Goal: Transaction & Acquisition: Purchase product/service

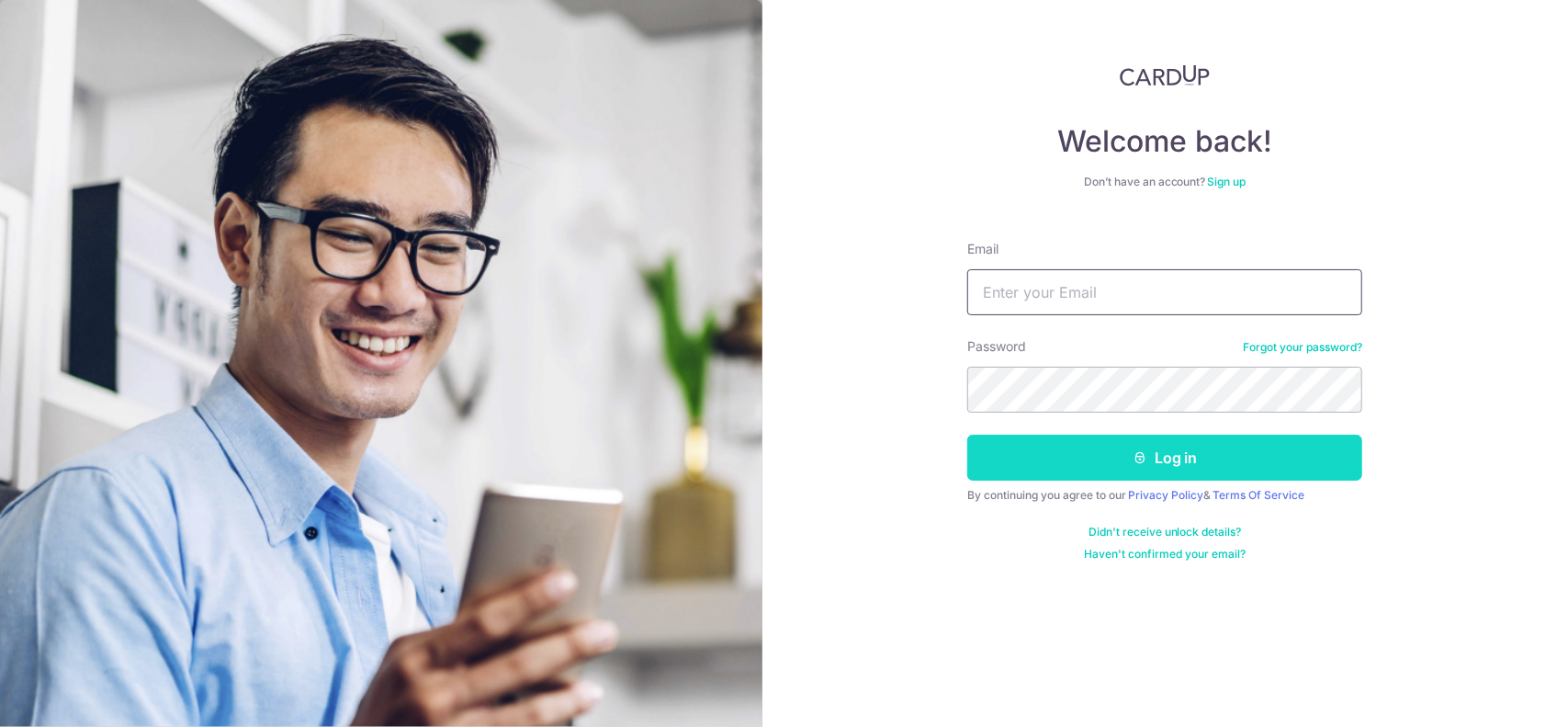
type input "joelokl@outlook.com"
click at [1148, 463] on button "Log in" at bounding box center [1165, 457] width 395 height 46
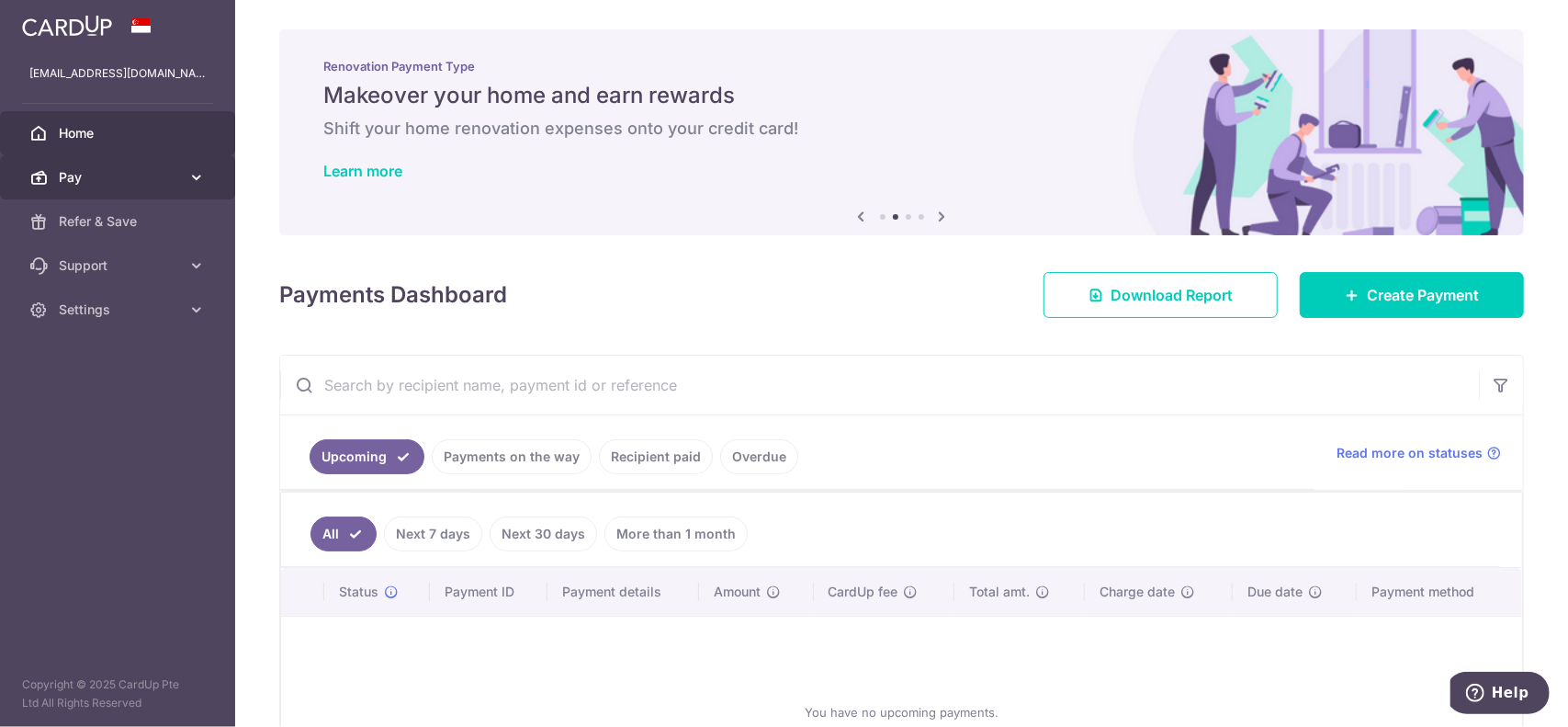
click at [154, 166] on link "Pay" at bounding box center [118, 177] width 236 height 44
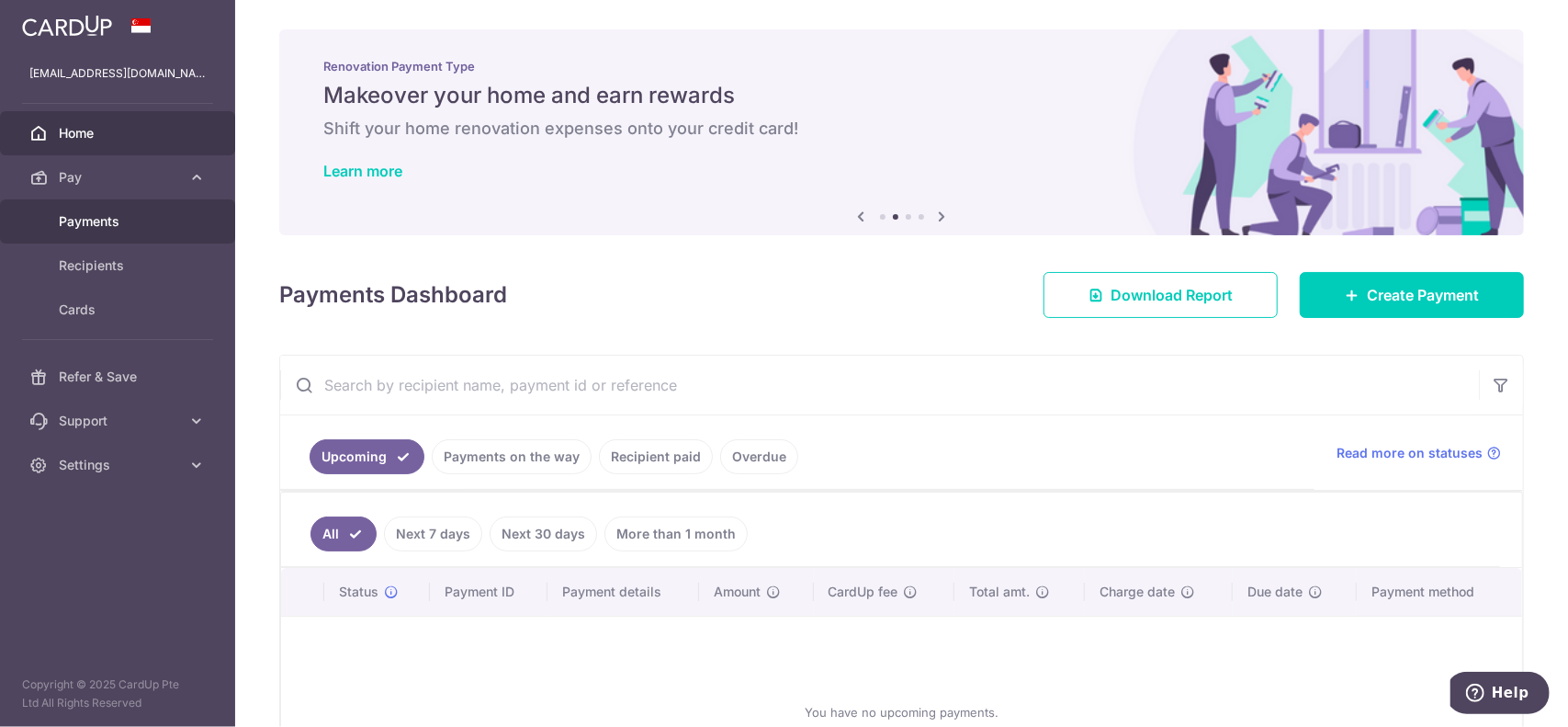
click at [172, 219] on span "Payments" at bounding box center [119, 221] width 122 height 18
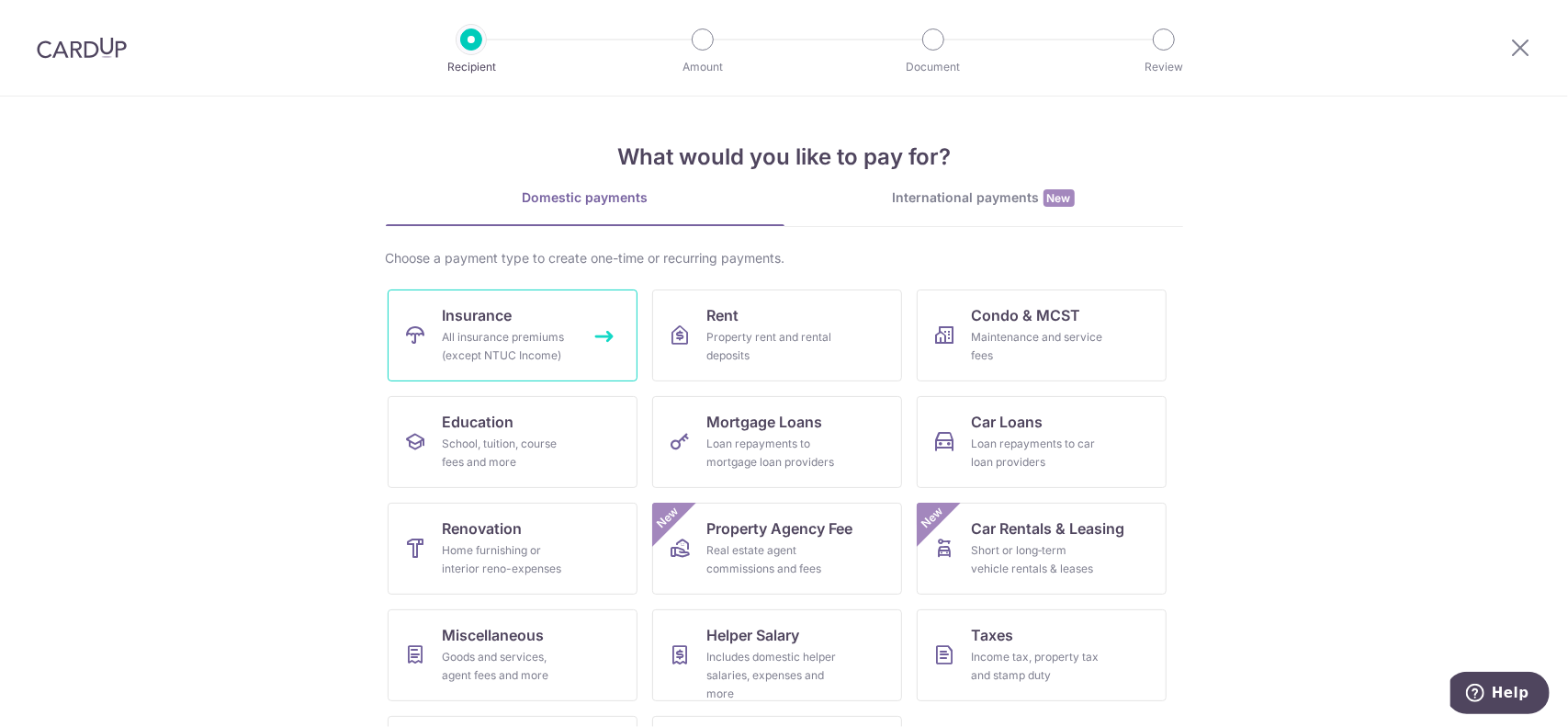
click at [504, 334] on div "All insurance premiums (except NTUC Income)" at bounding box center [509, 346] width 132 height 37
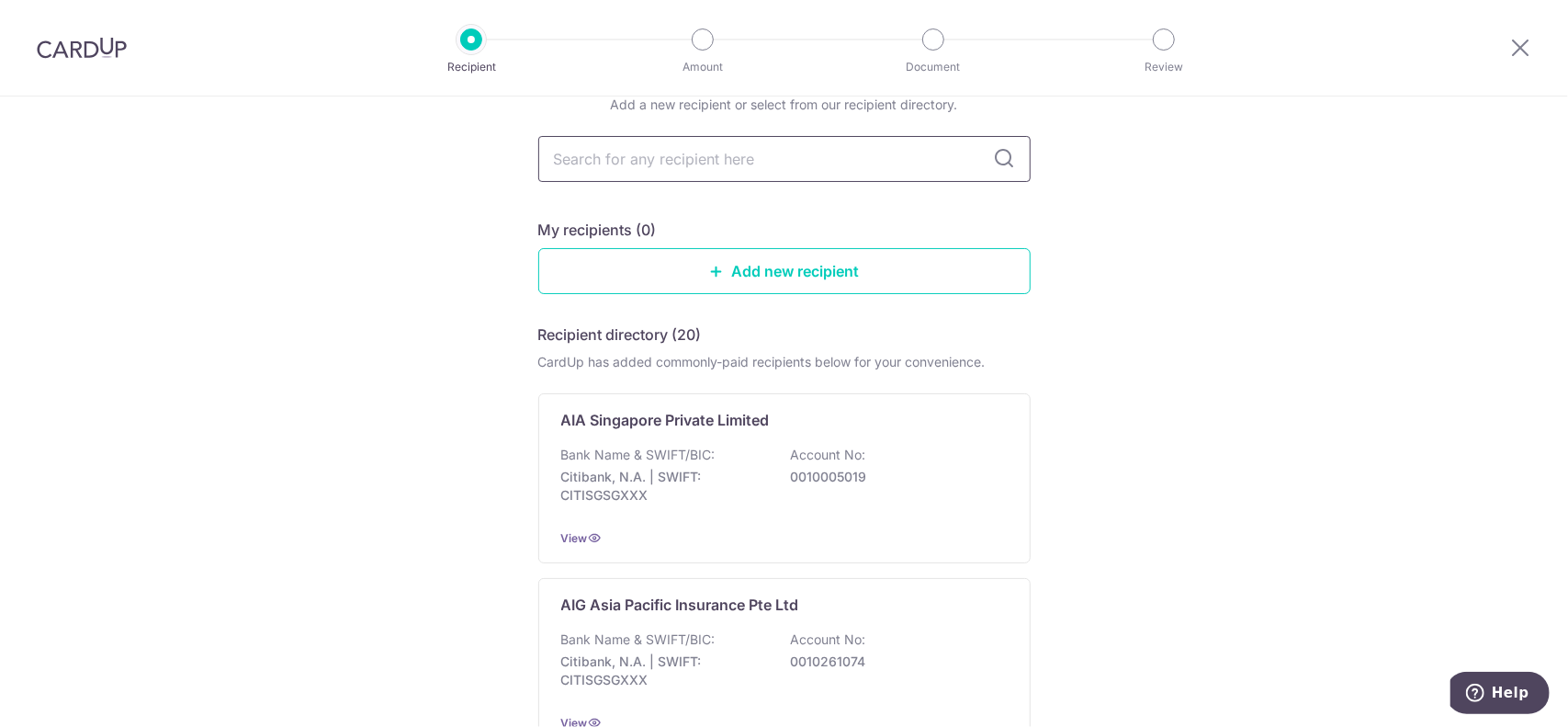
scroll to position [244, 0]
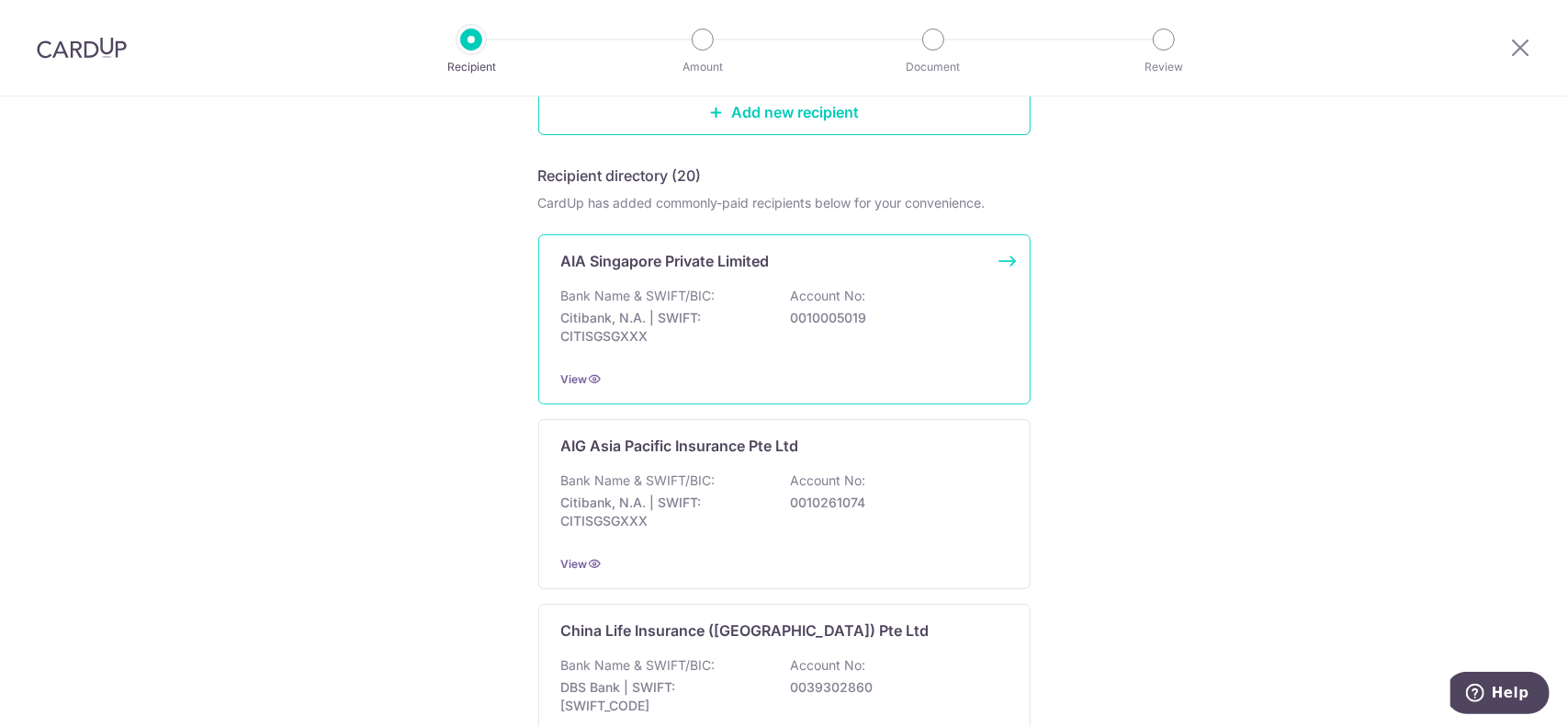
click at [846, 319] on p "0010005019" at bounding box center [893, 318] width 205 height 18
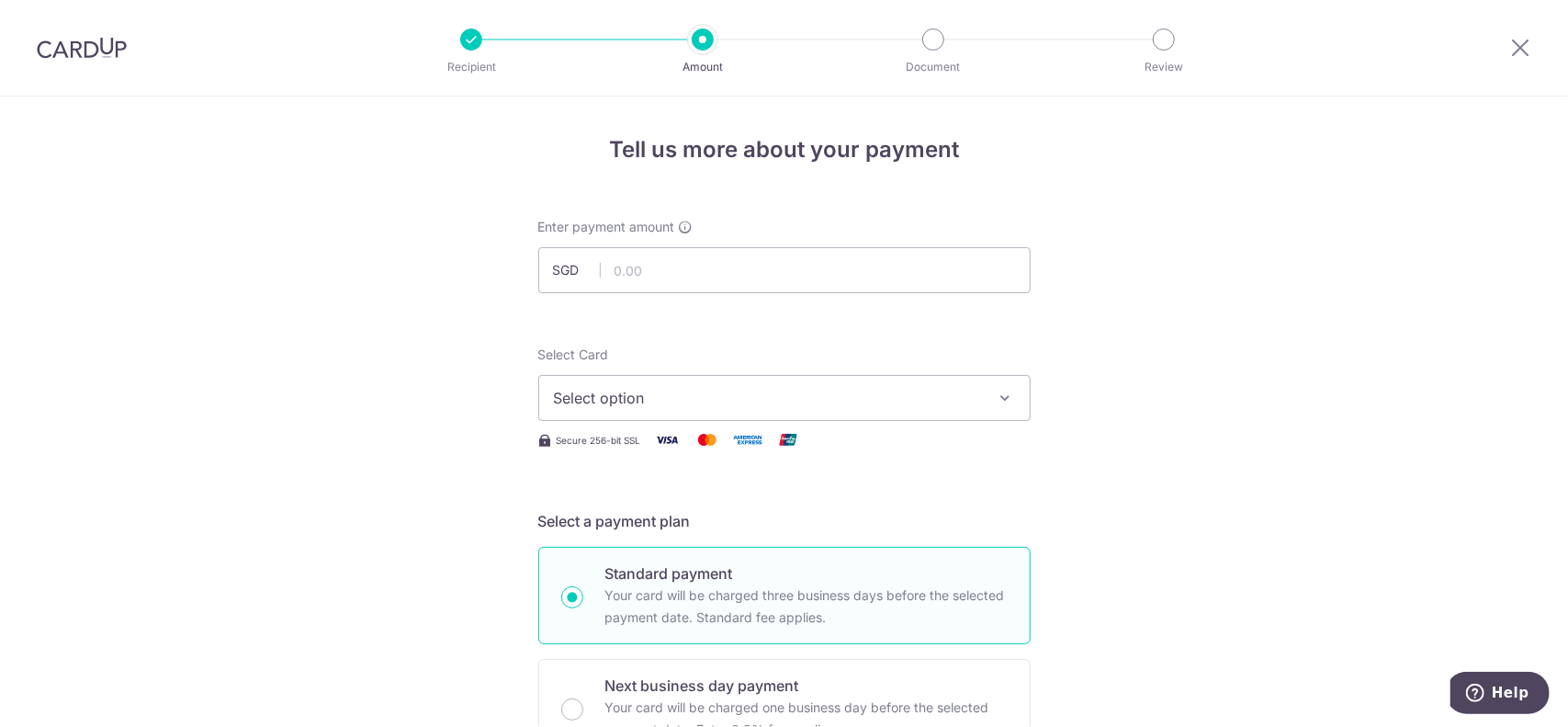
click at [694, 386] on button "Select option" at bounding box center [784, 398] width 493 height 46
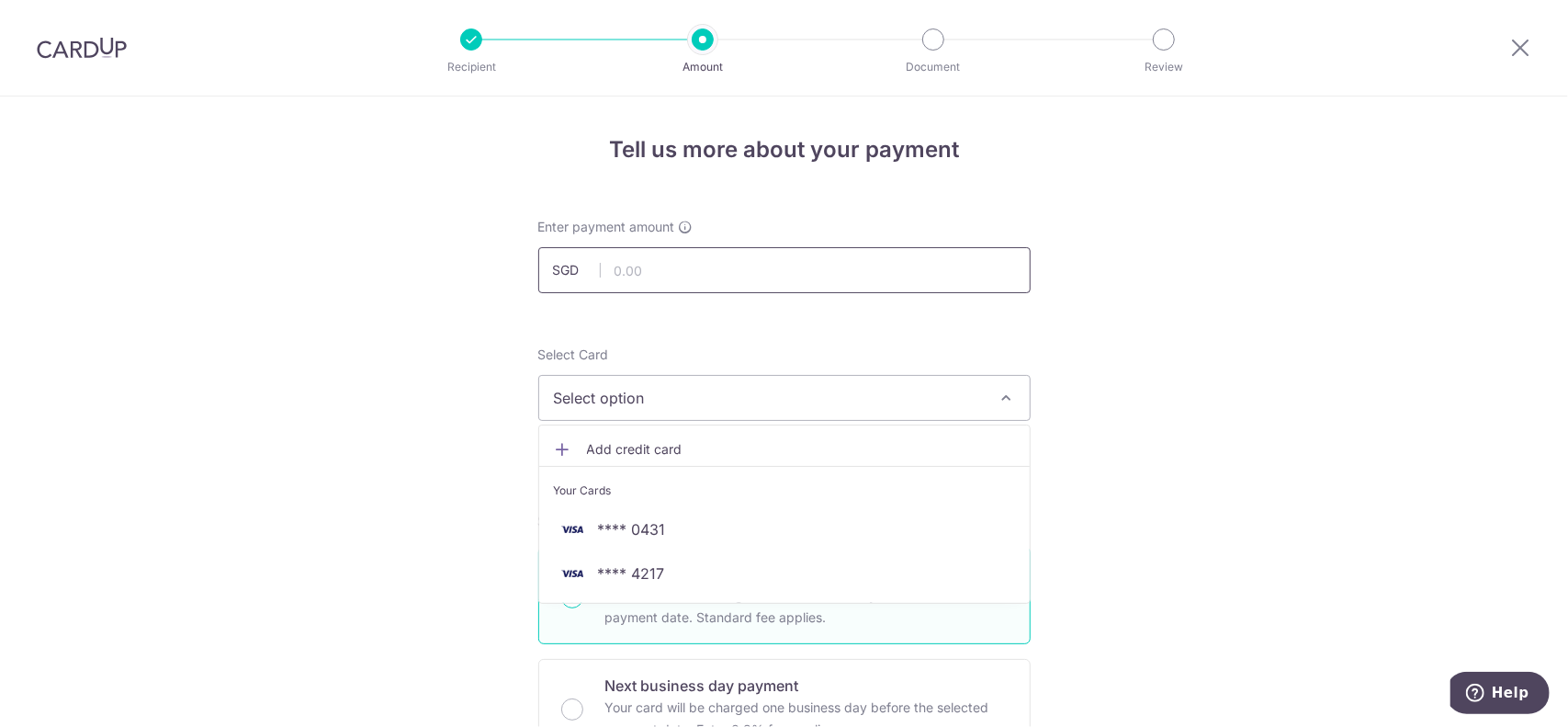
click at [706, 276] on input "text" at bounding box center [784, 270] width 493 height 46
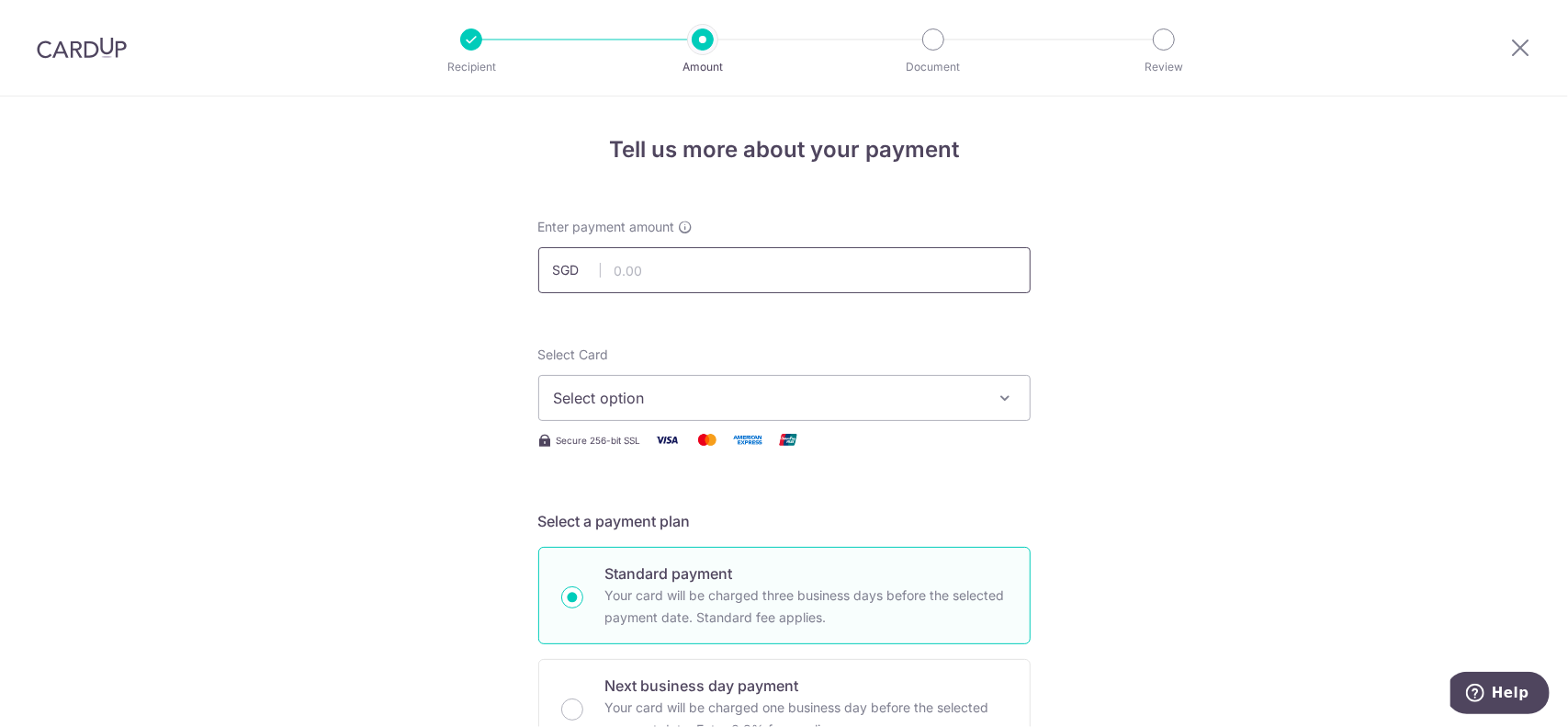
paste input "2,458.70"
type input "2,458.70"
click at [716, 405] on span "Select option" at bounding box center [768, 397] width 428 height 22
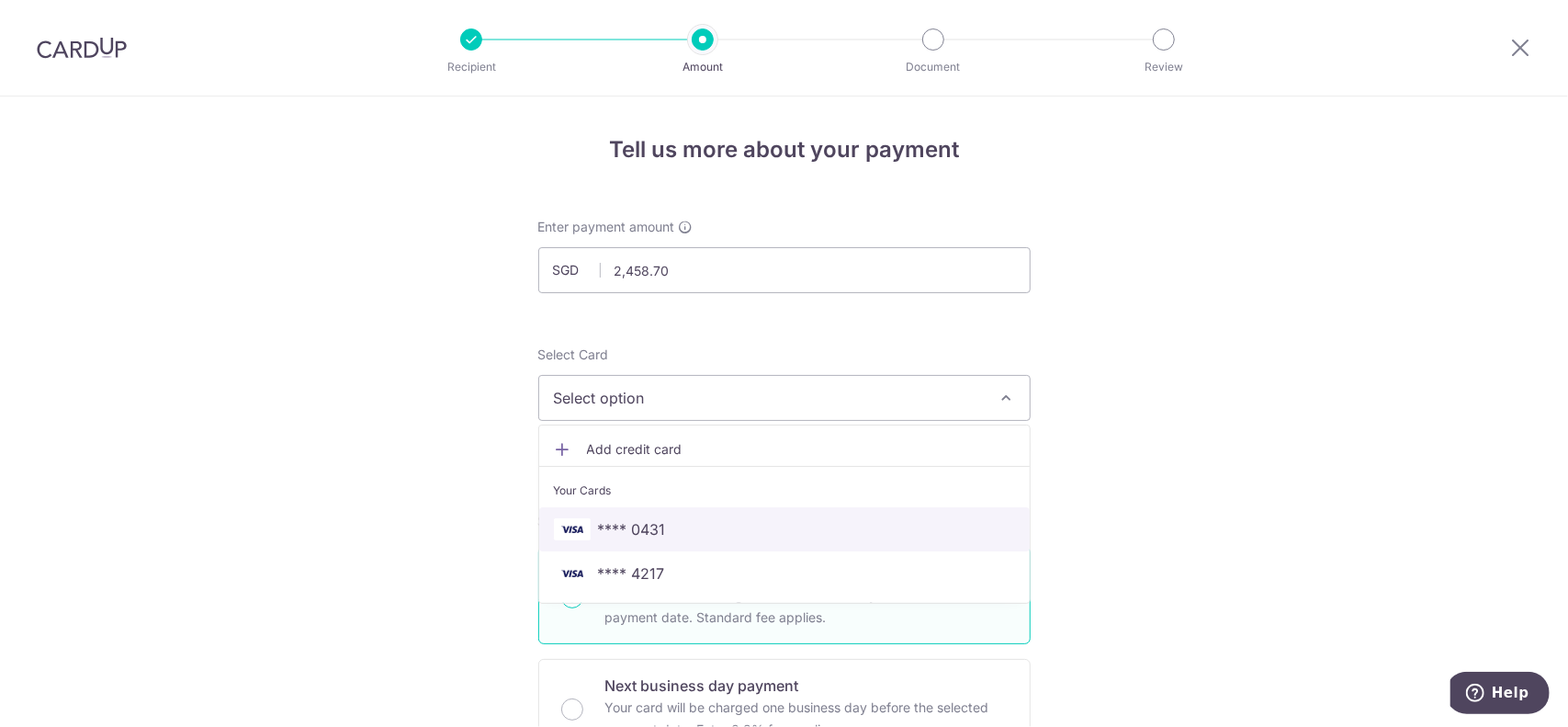
click at [708, 527] on span "**** 0431" at bounding box center [784, 529] width 461 height 22
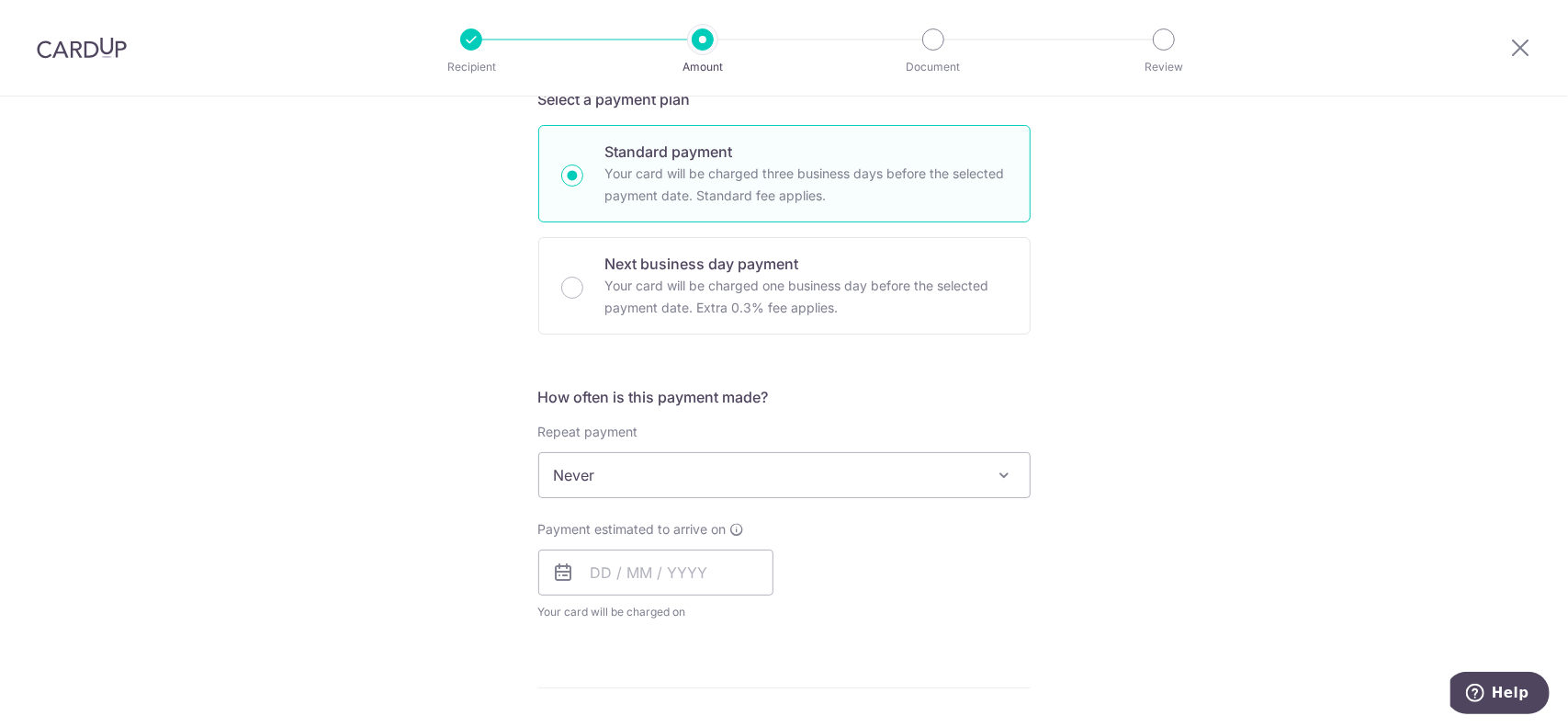
scroll to position [612, 0]
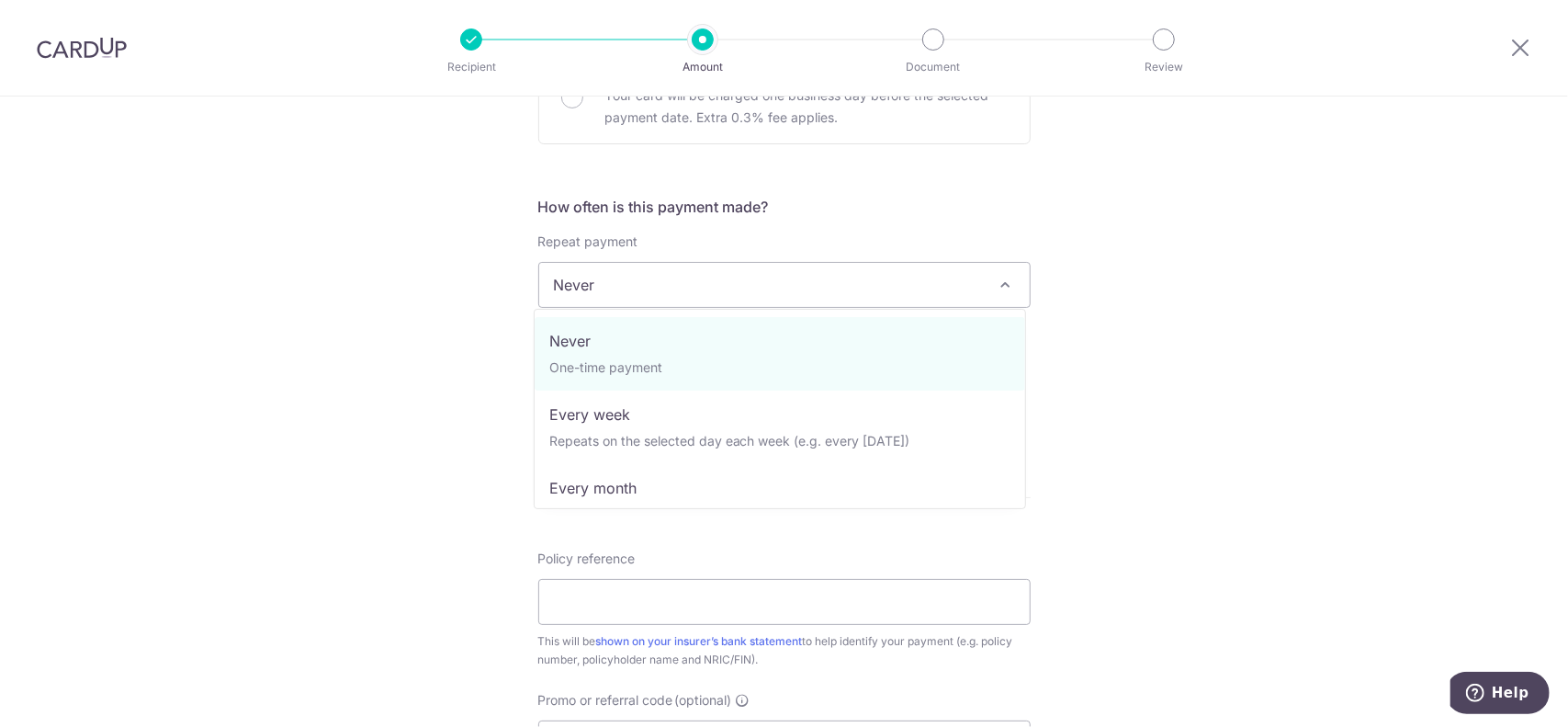
click at [846, 284] on span "Never" at bounding box center [784, 285] width 491 height 44
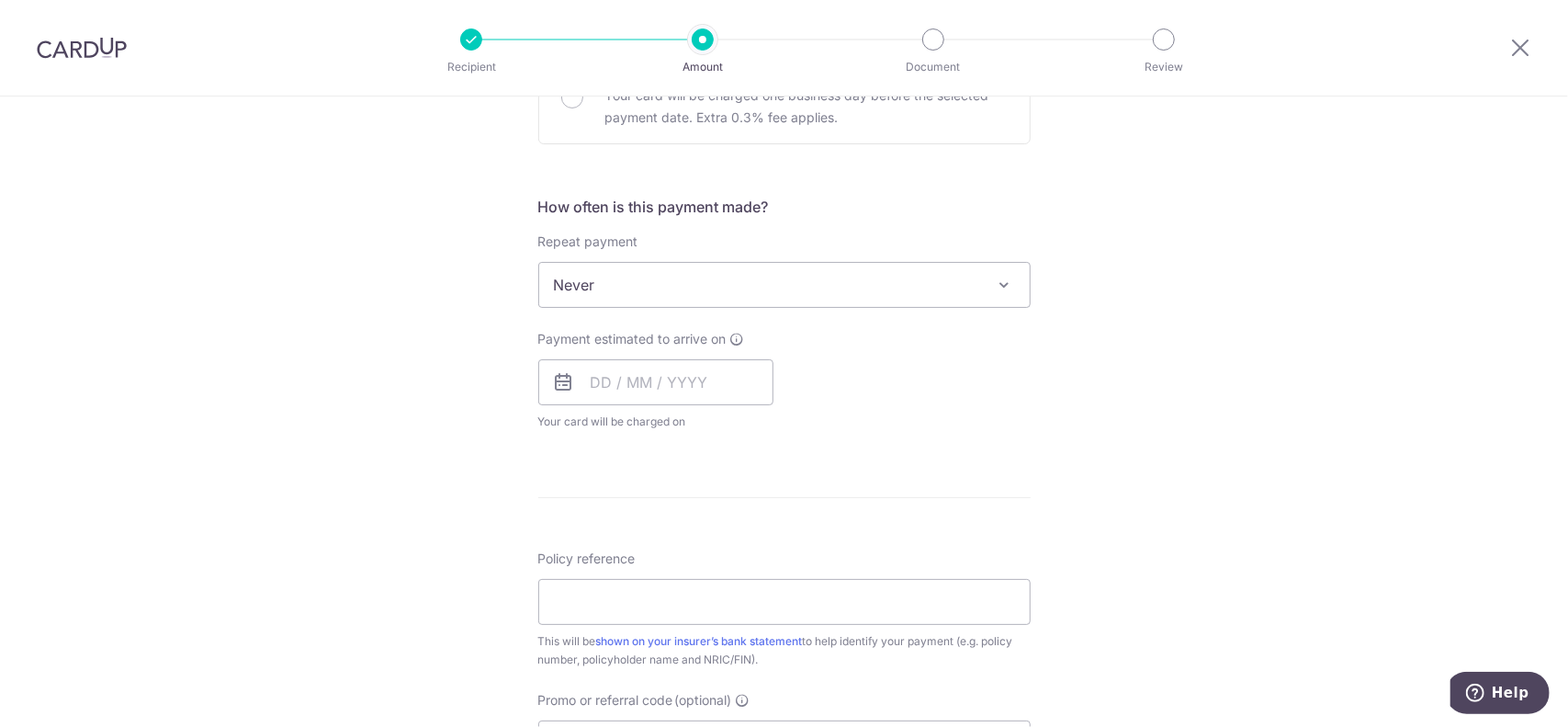
click at [895, 187] on form "Enter payment amount SGD 2,458.70 2458.70 Select Card **** 0431 Add credit card…" at bounding box center [784, 333] width 493 height 1455
click at [718, 384] on input "text" at bounding box center [656, 382] width 236 height 46
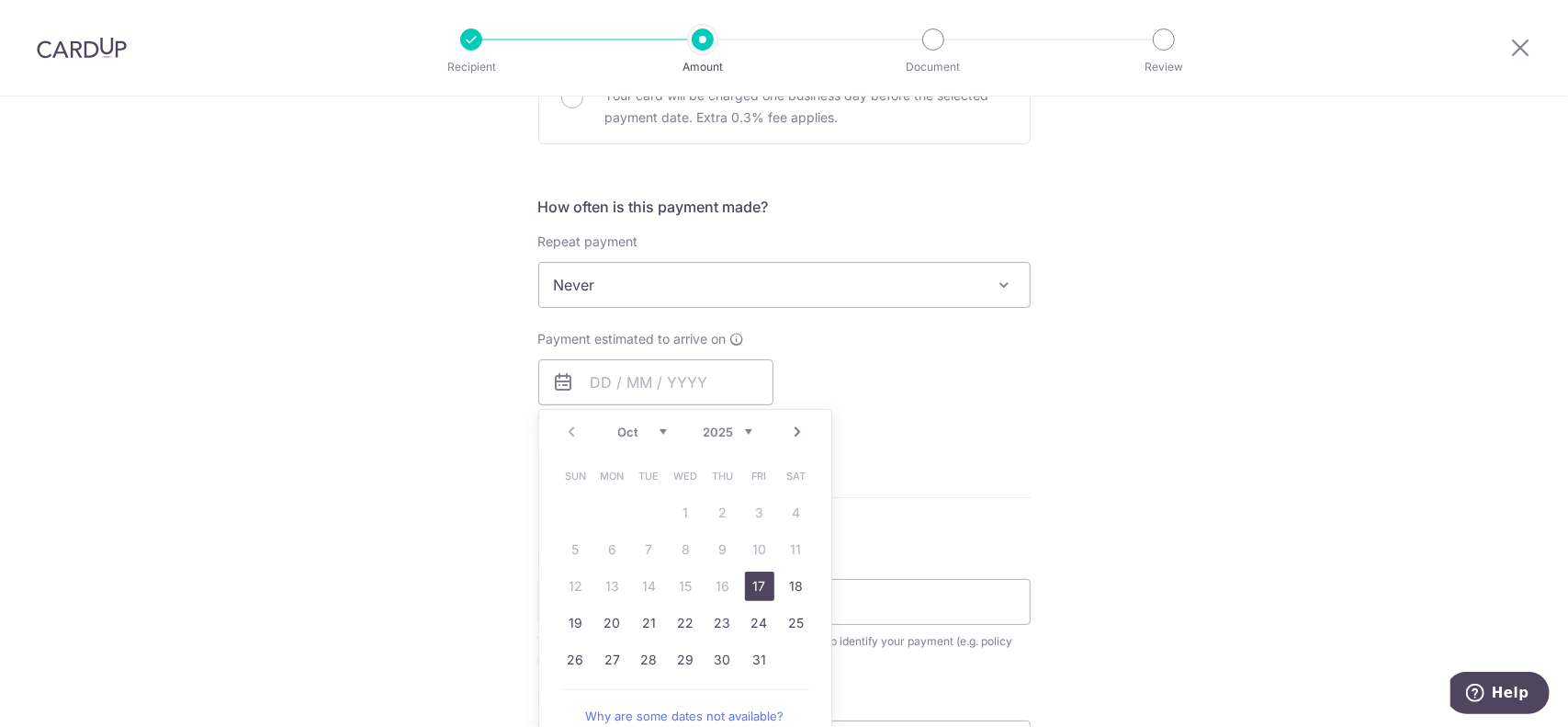
click at [758, 576] on link "17" at bounding box center [760, 586] width 29 height 29
type input "[DATE]"
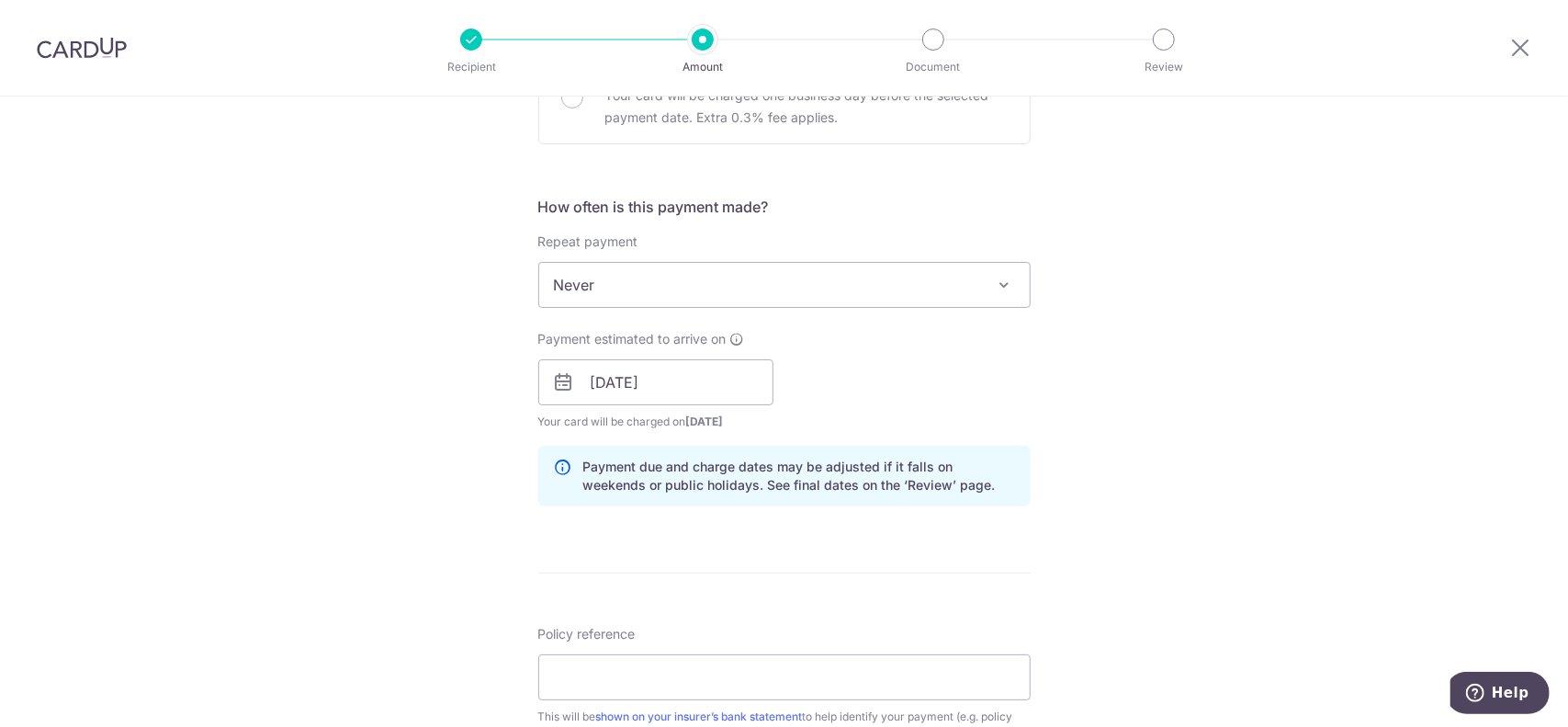
click at [860, 387] on div "Payment estimated to arrive on 17/10/2025 Prev Next Oct Nov Dec 2025 2026 2027 …" at bounding box center [785, 380] width 514 height 101
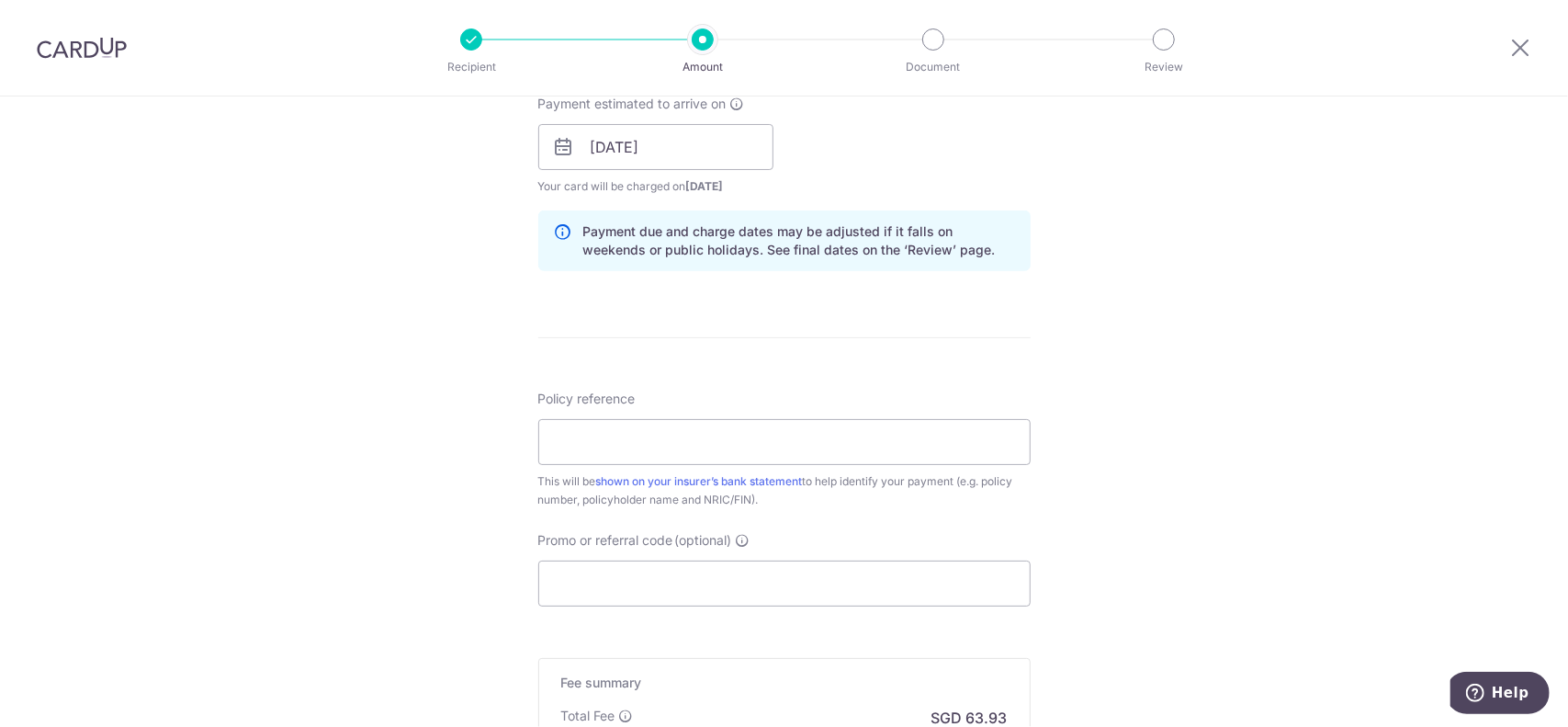
scroll to position [858, 0]
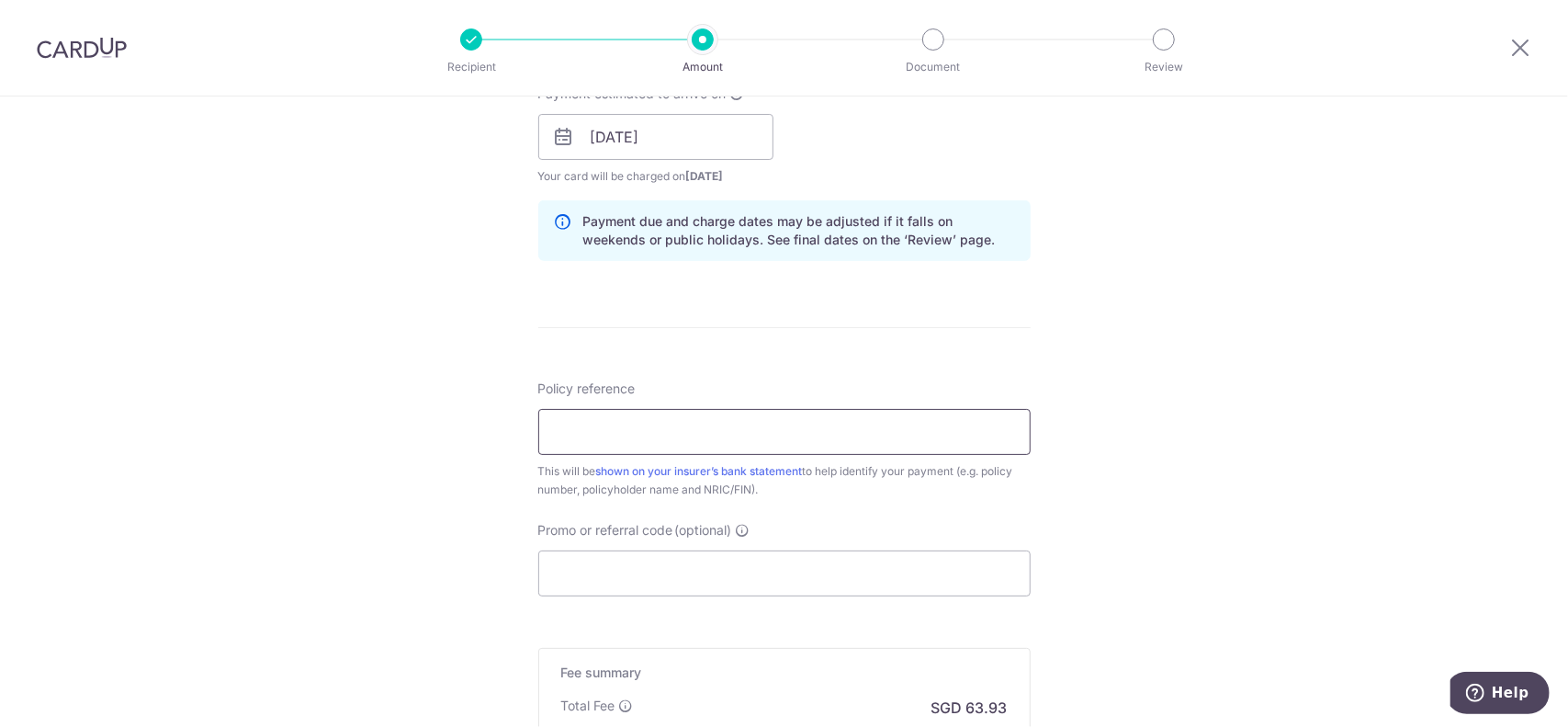
click at [726, 422] on input "Policy reference" at bounding box center [784, 432] width 493 height 46
paste input "L540404263"
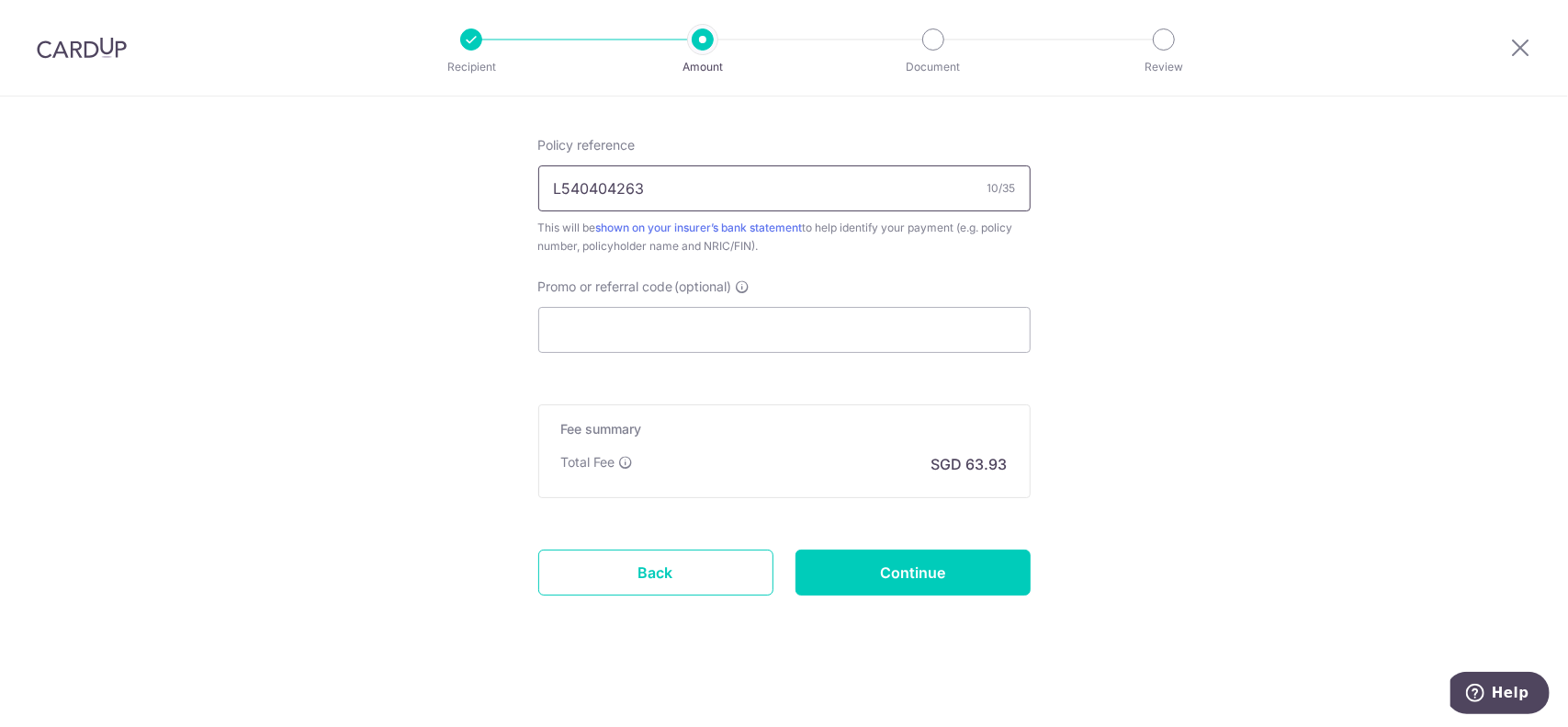
scroll to position [1103, 0]
type input "L540404263"
click at [716, 336] on input "Promo or referral code (optional)" at bounding box center [784, 328] width 493 height 46
paste input "OFF225"
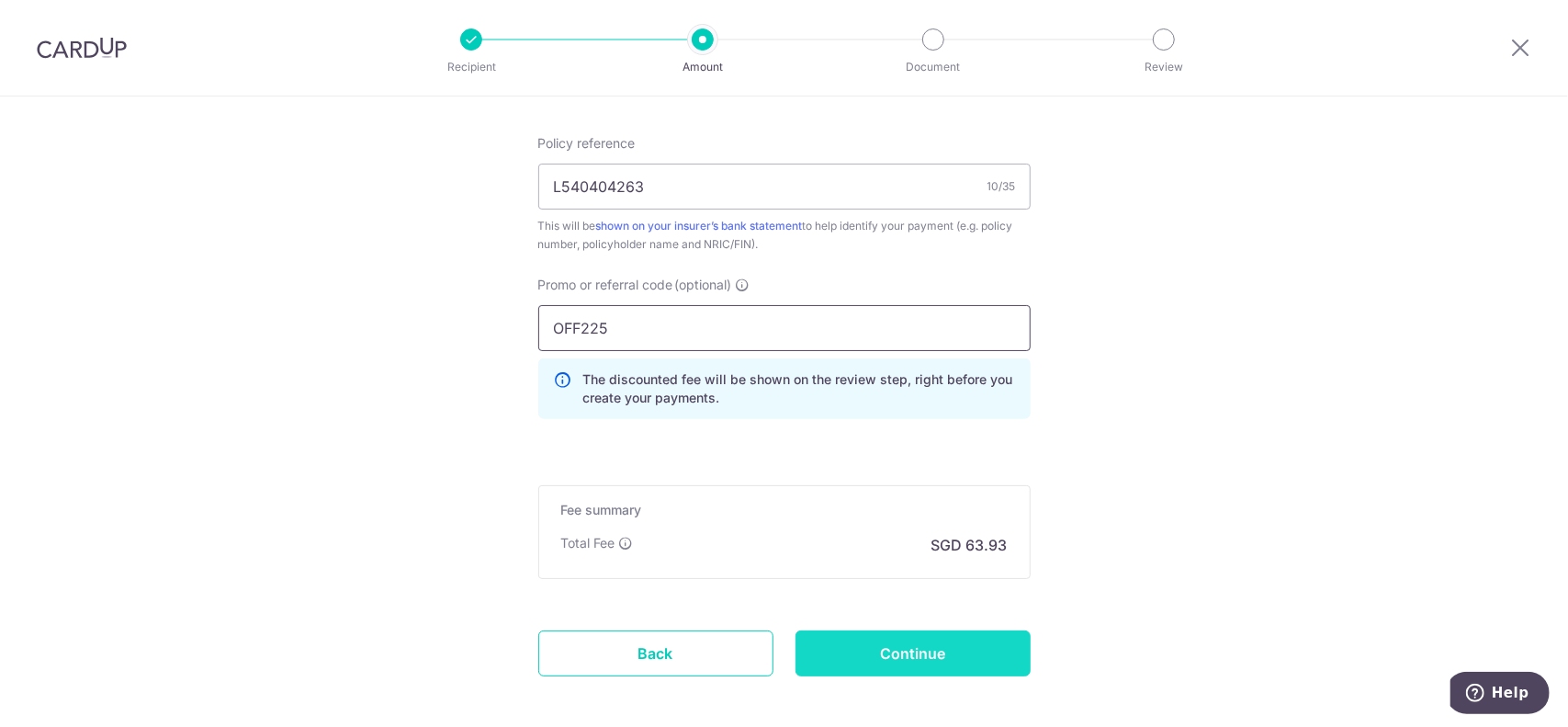
type input "OFF225"
click at [906, 652] on input "Continue" at bounding box center [913, 653] width 236 height 46
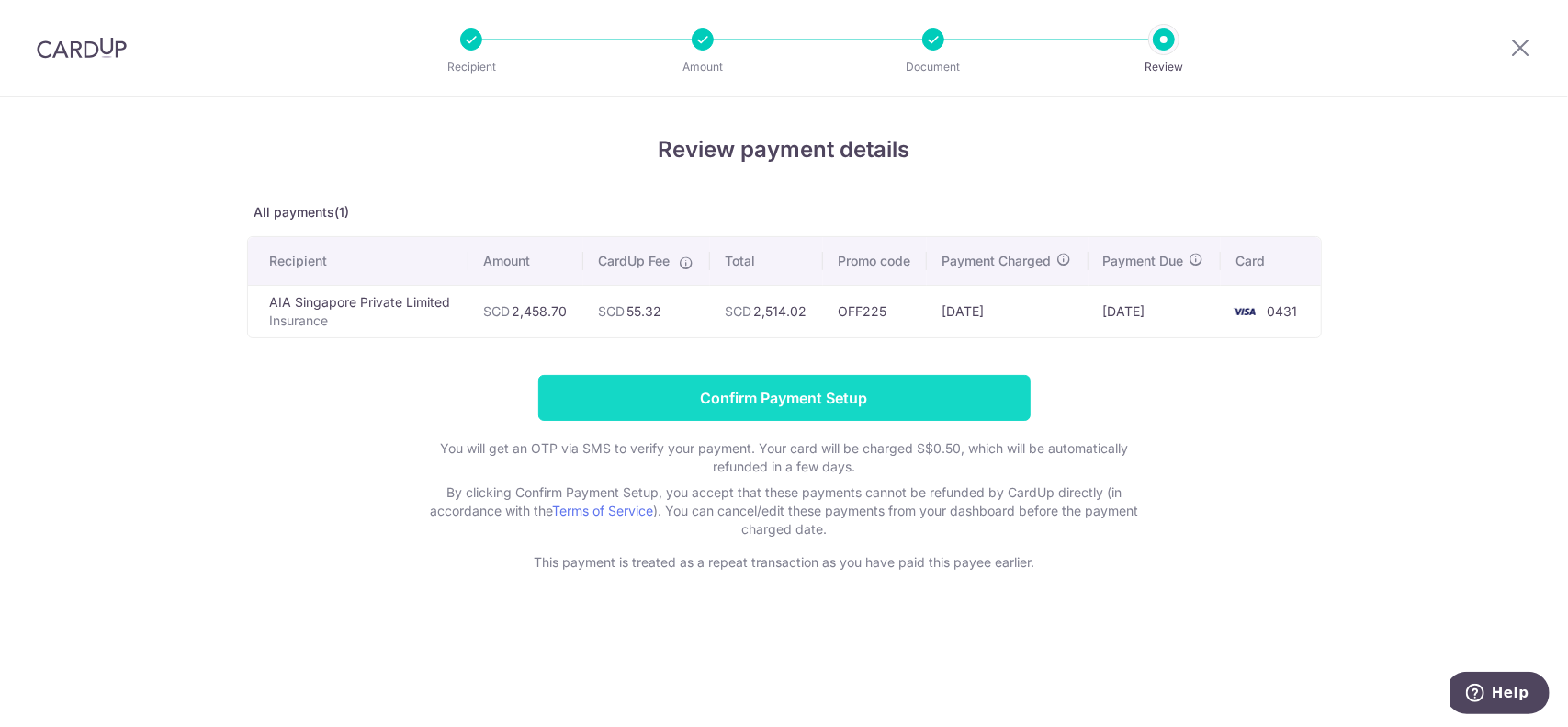
click at [994, 402] on input "Confirm Payment Setup" at bounding box center [784, 398] width 493 height 46
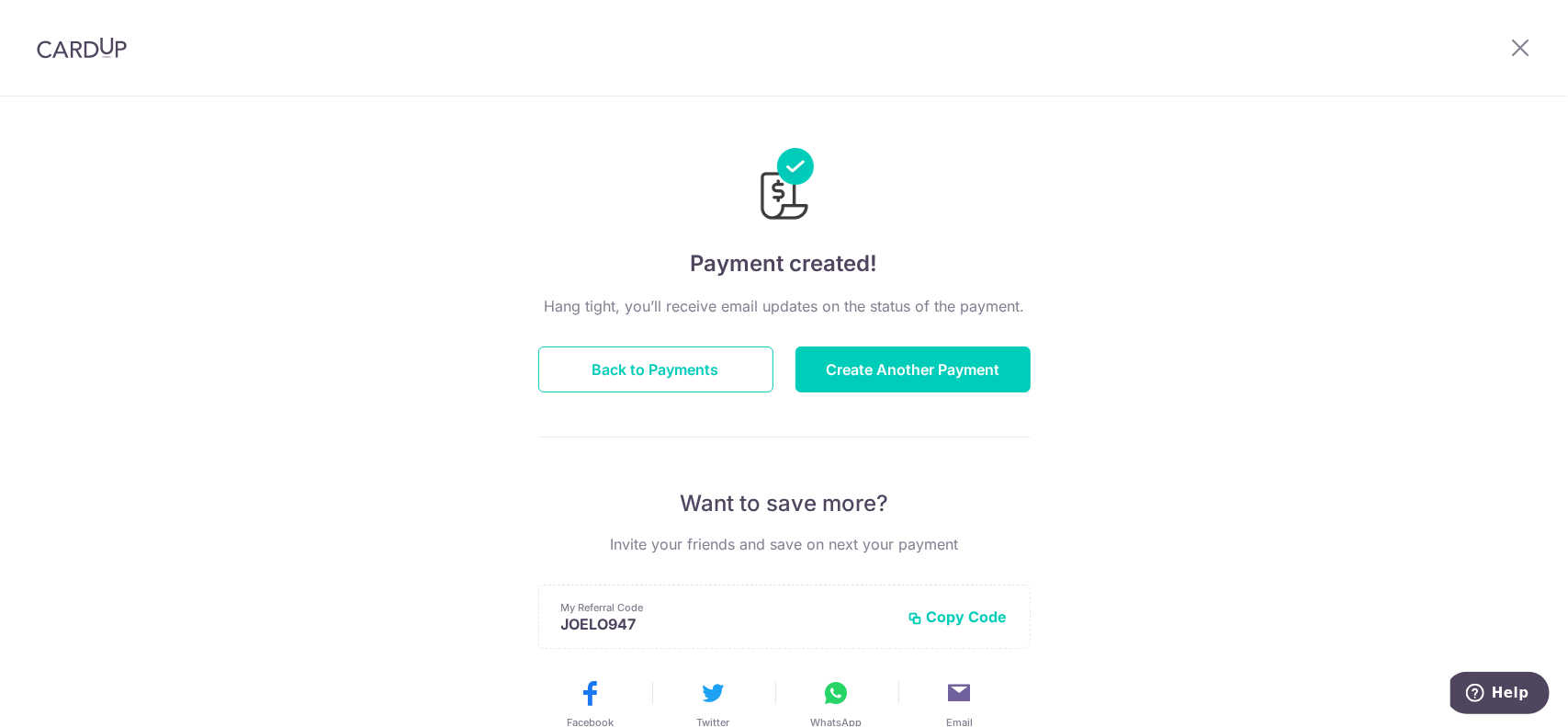
scroll to position [349, 0]
